Goal: Navigation & Orientation: Find specific page/section

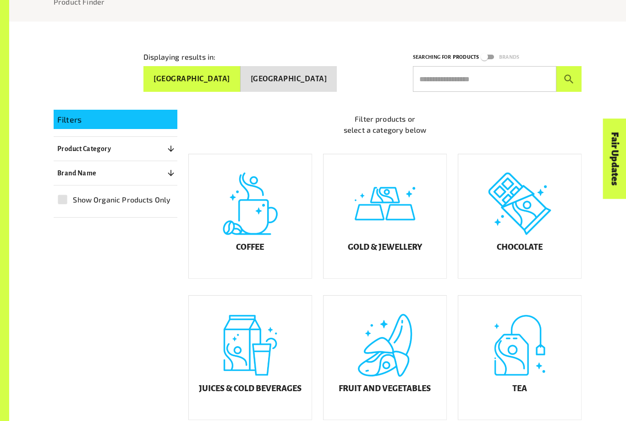
click at [272, 233] on div "Coffee" at bounding box center [250, 216] width 123 height 124
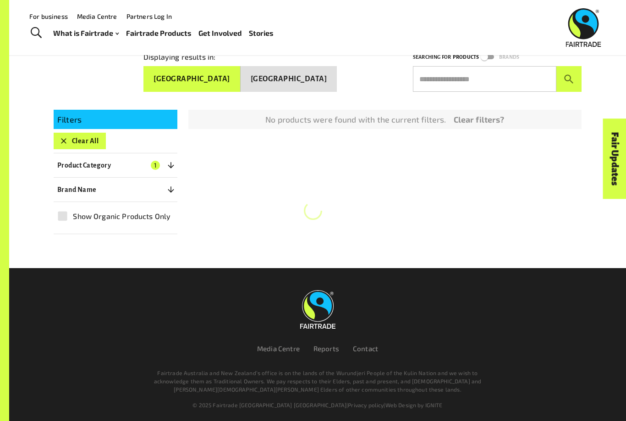
scroll to position [98, 0]
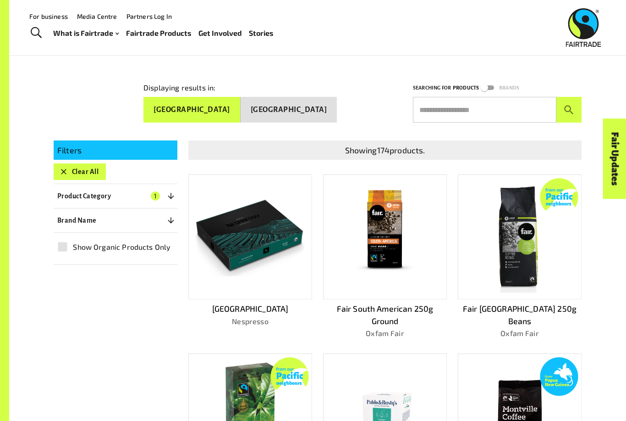
click at [278, 271] on img at bounding box center [250, 237] width 111 height 78
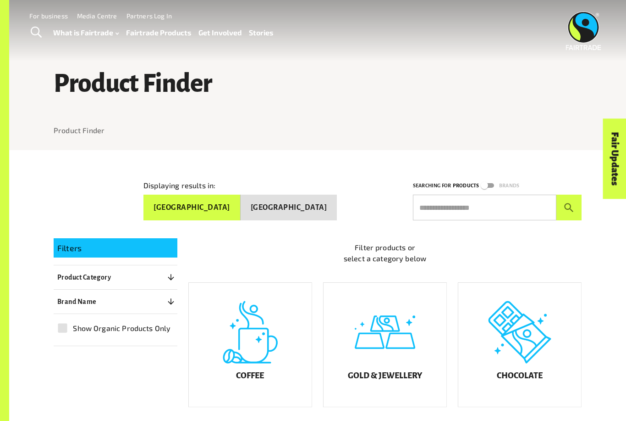
scroll to position [158, 0]
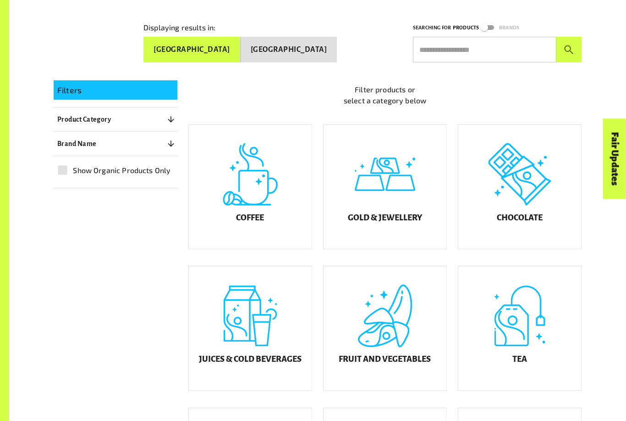
click at [253, 232] on div "Coffee" at bounding box center [250, 187] width 123 height 124
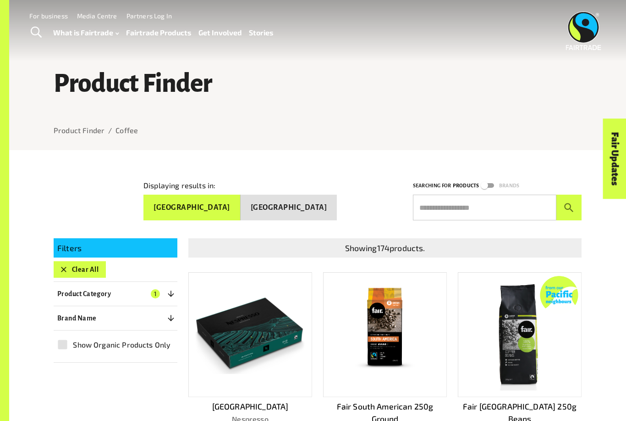
scroll to position [158, 0]
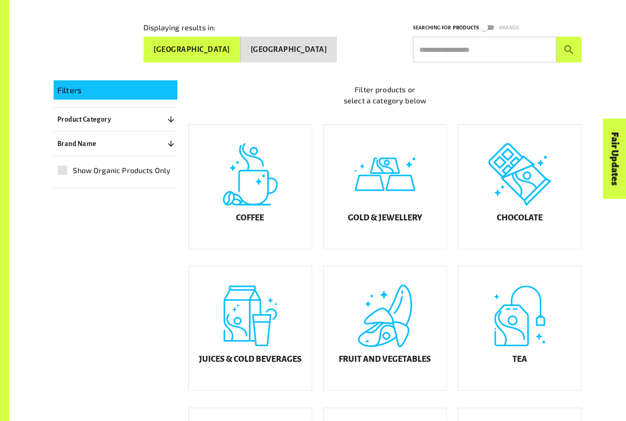
click at [533, 222] on h5 "Chocolate" at bounding box center [520, 217] width 46 height 9
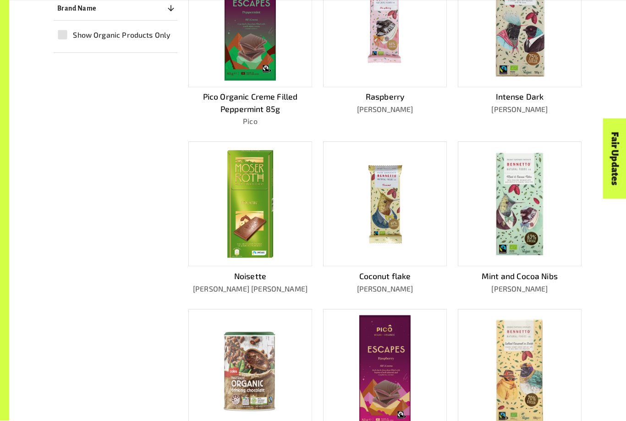
scroll to position [310, 0]
click at [258, 249] on img at bounding box center [251, 203] width 50 height 111
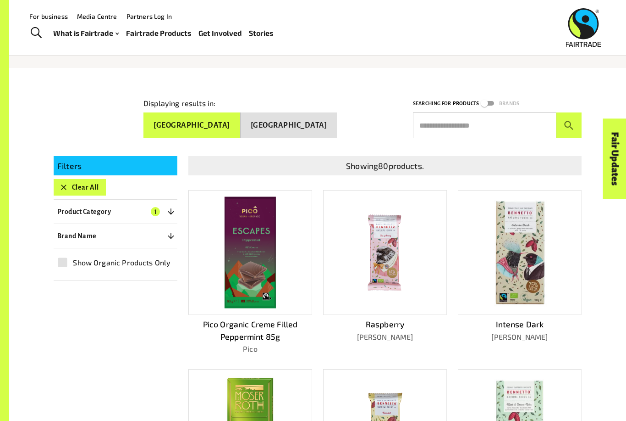
scroll to position [80, 0]
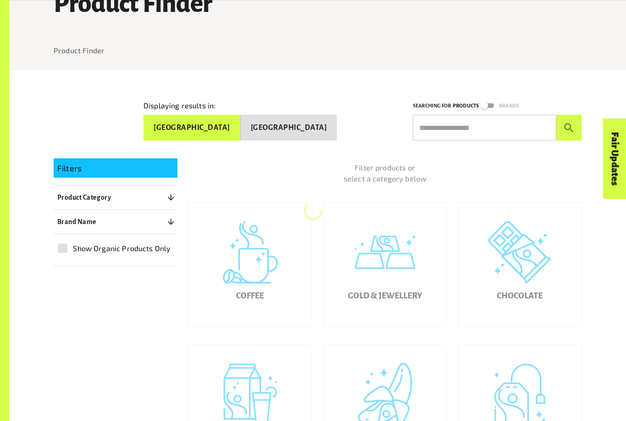
scroll to position [158, 0]
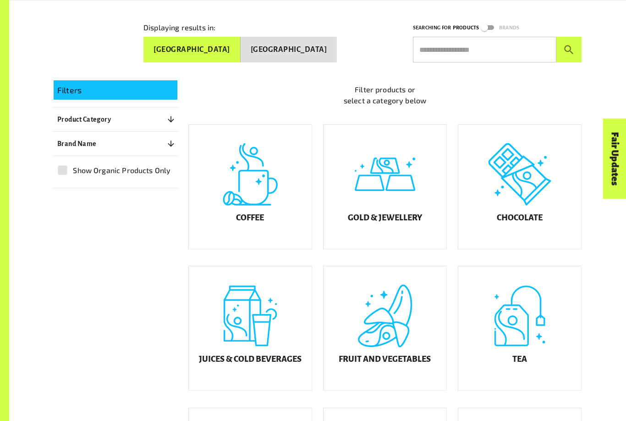
click at [380, 197] on div "Gold & Jewellery" at bounding box center [385, 187] width 123 height 124
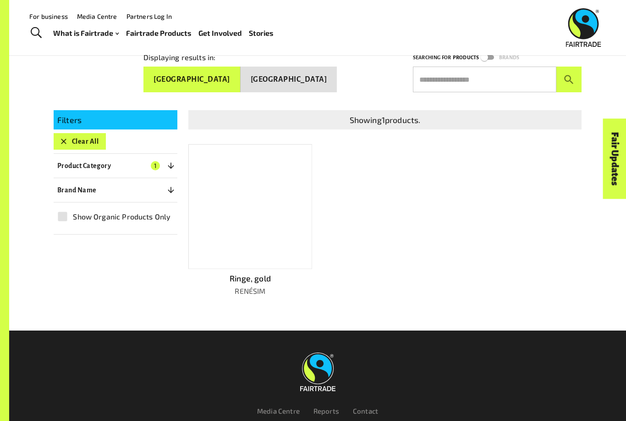
scroll to position [127, 0]
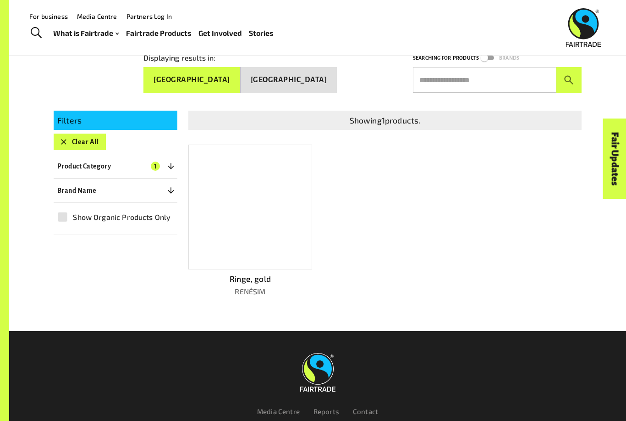
click at [259, 233] on div at bounding box center [250, 206] width 124 height 125
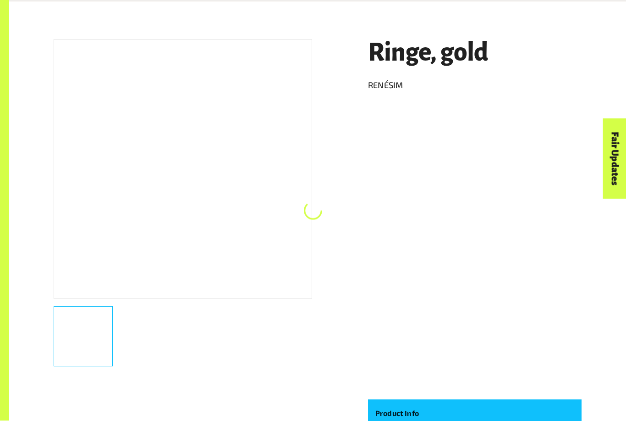
scroll to position [150, 0]
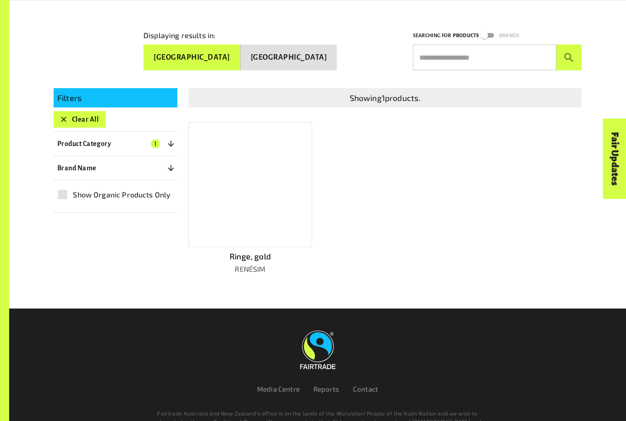
scroll to position [127, 0]
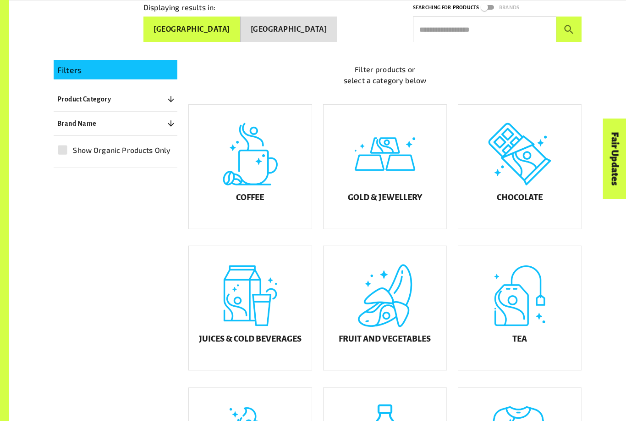
scroll to position [181, 0]
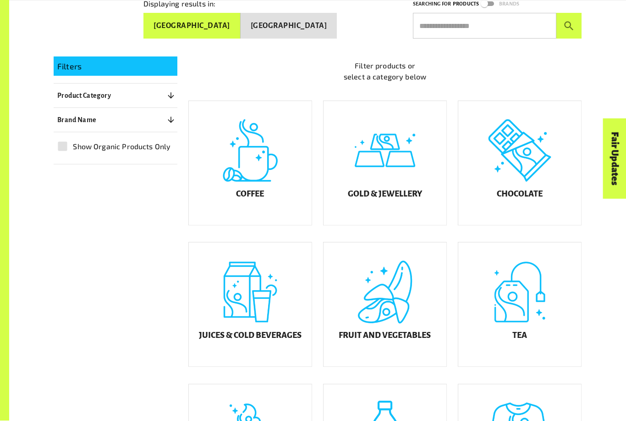
click at [268, 340] on h5 "Juices & Cold Beverages" at bounding box center [250, 335] width 103 height 9
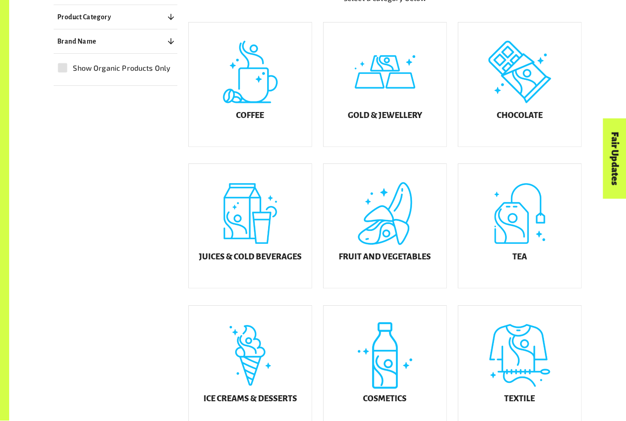
scroll to position [260, 0]
click at [397, 244] on div "Fruit and Vegetables" at bounding box center [385, 226] width 123 height 124
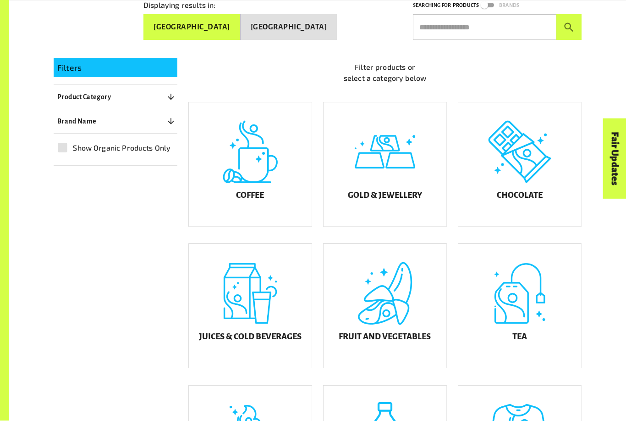
click at [532, 315] on div "Tea" at bounding box center [520, 306] width 123 height 124
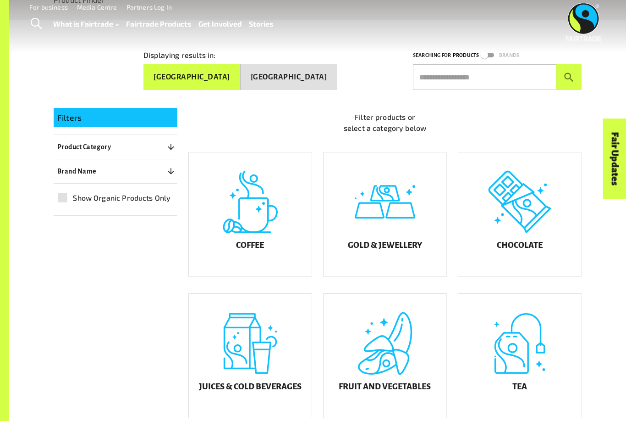
scroll to position [150, 0]
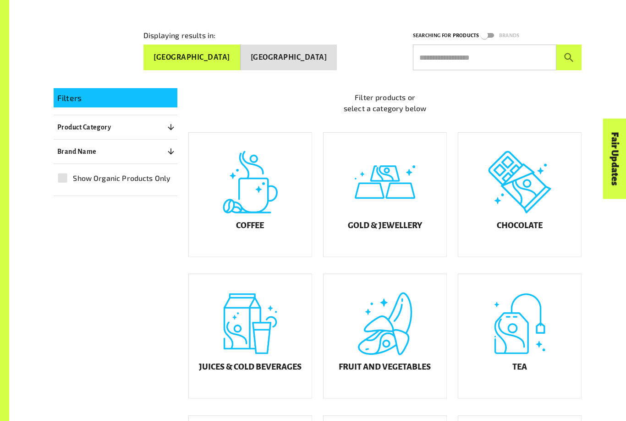
click at [406, 347] on div "Fruit and Vegetables" at bounding box center [385, 336] width 123 height 124
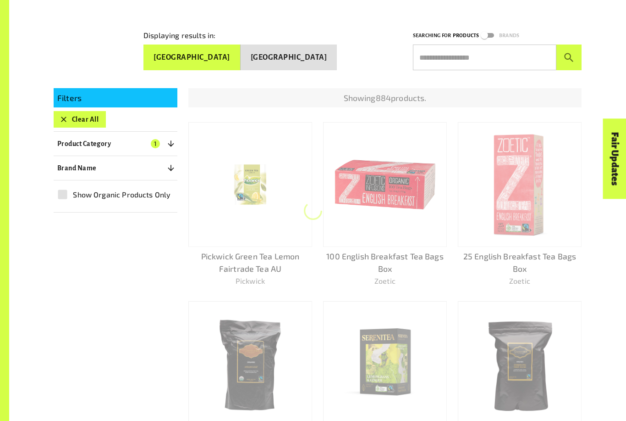
scroll to position [127, 0]
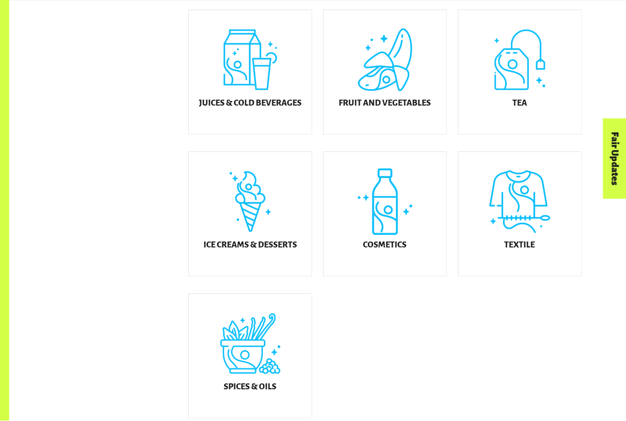
click at [272, 366] on div "Spices & Oils" at bounding box center [250, 356] width 123 height 124
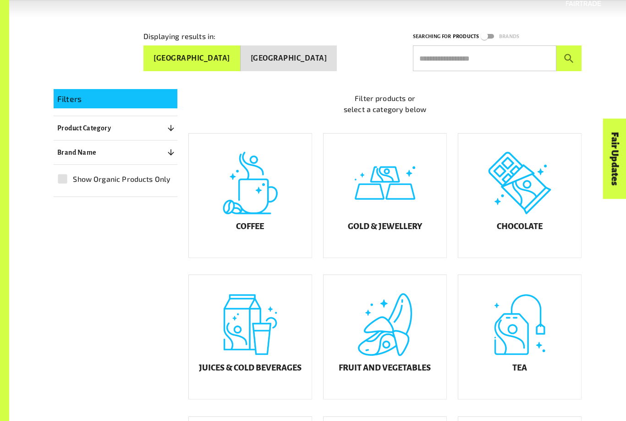
scroll to position [150, 0]
